Goal: Find specific page/section: Find specific page/section

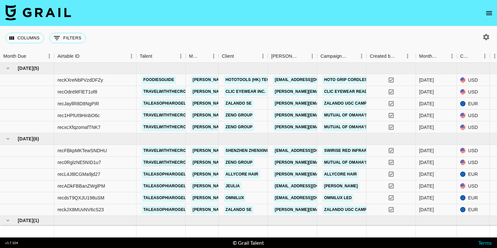
click at [491, 13] on icon "open drawer" at bounding box center [489, 13] width 8 height 8
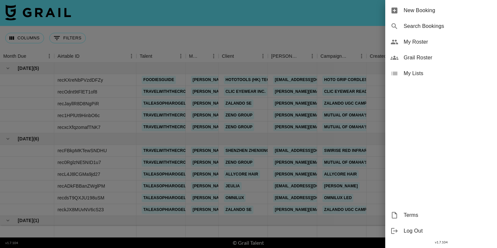
click at [419, 47] on div "My Roster" at bounding box center [441, 42] width 112 height 16
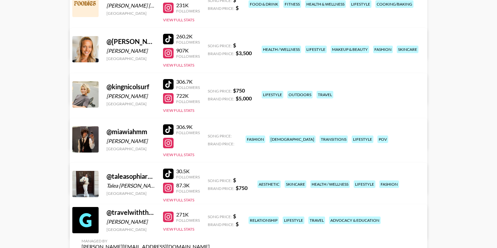
scroll to position [115, 0]
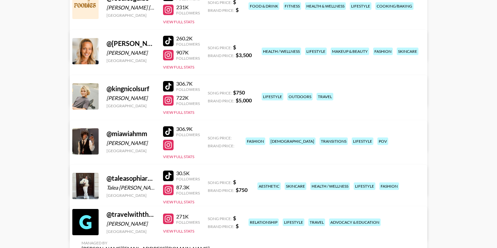
click at [169, 145] on div at bounding box center [168, 145] width 11 height 11
click at [167, 130] on div at bounding box center [168, 132] width 11 height 11
click at [189, 130] on div "306.9K" at bounding box center [188, 129] width 24 height 7
click at [181, 129] on div "306.9K" at bounding box center [188, 129] width 24 height 7
click at [184, 156] on button "View Full Stats" at bounding box center [178, 156] width 31 height 5
